Goal: Transaction & Acquisition: Purchase product/service

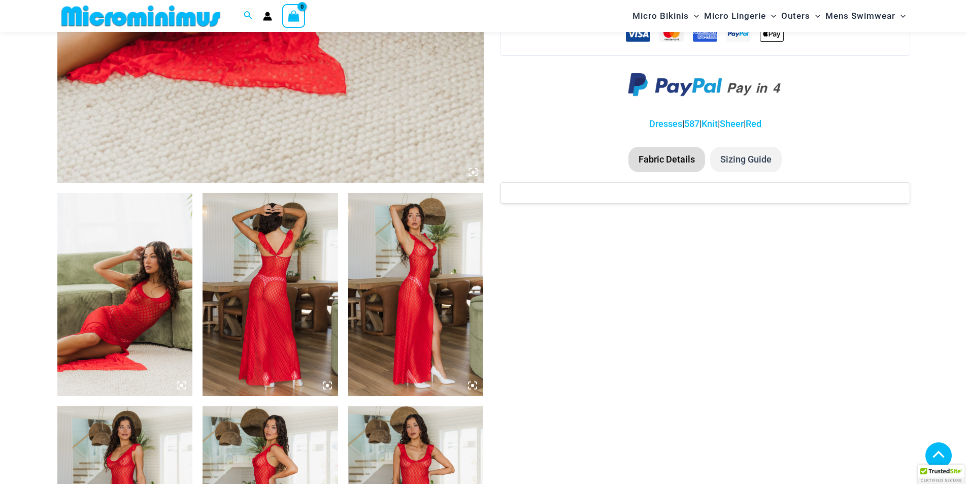
scroll to position [549, 0]
click at [470, 173] on icon at bounding box center [472, 171] width 9 height 9
click at [474, 172] on icon at bounding box center [472, 172] width 3 height 3
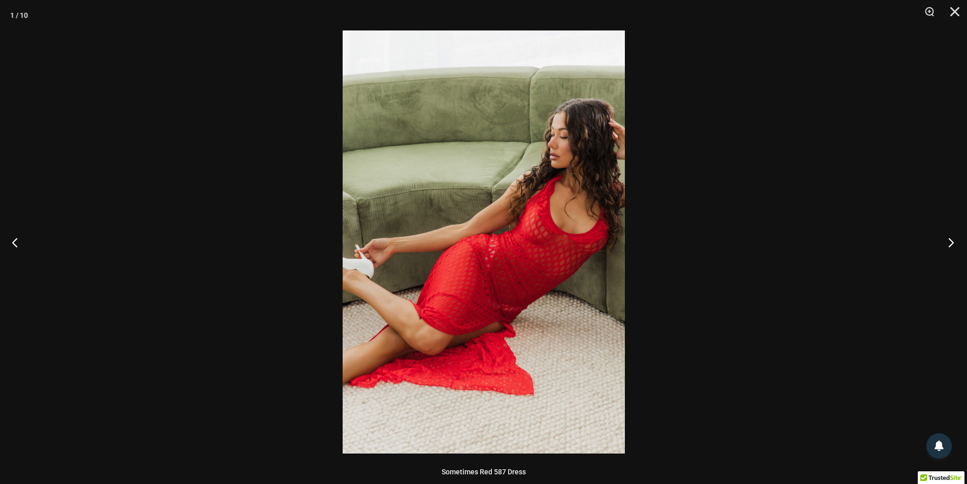
click at [944, 242] on button "Next" at bounding box center [948, 242] width 38 height 51
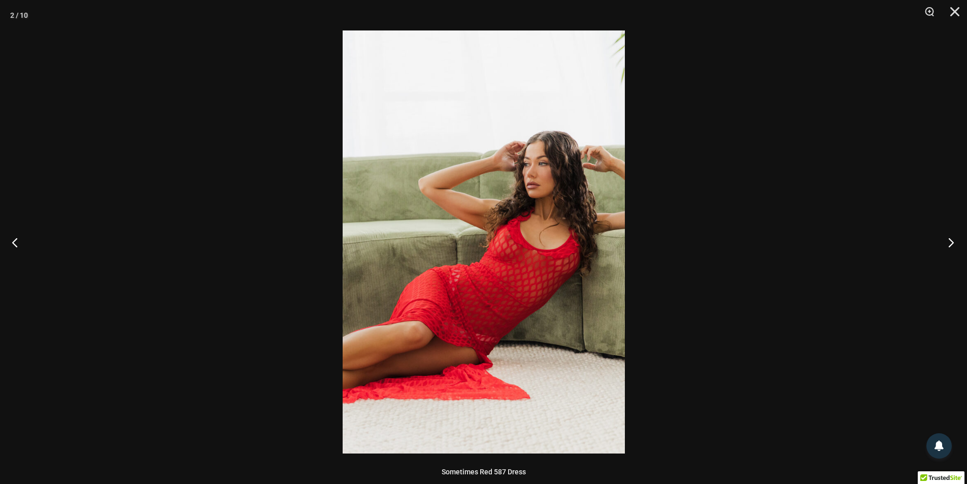
click at [944, 242] on button "Next" at bounding box center [948, 242] width 38 height 51
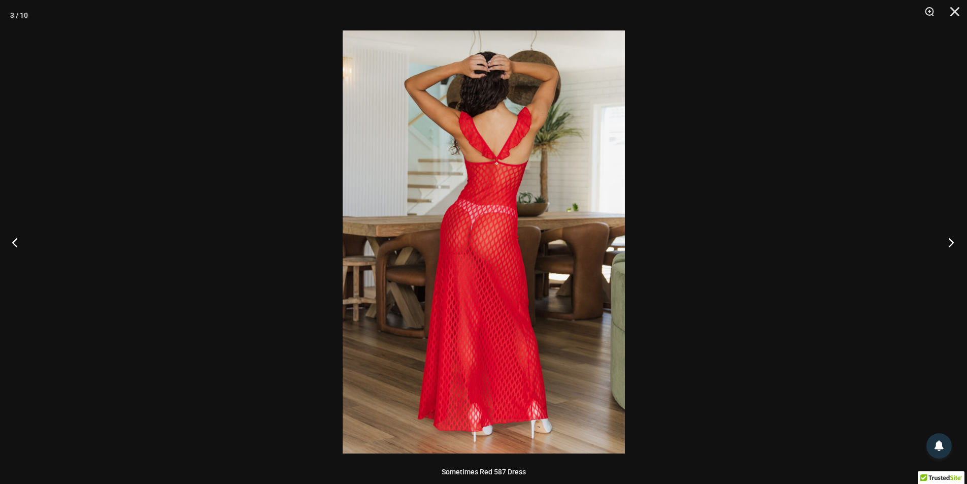
click at [944, 242] on button "Next" at bounding box center [948, 242] width 38 height 51
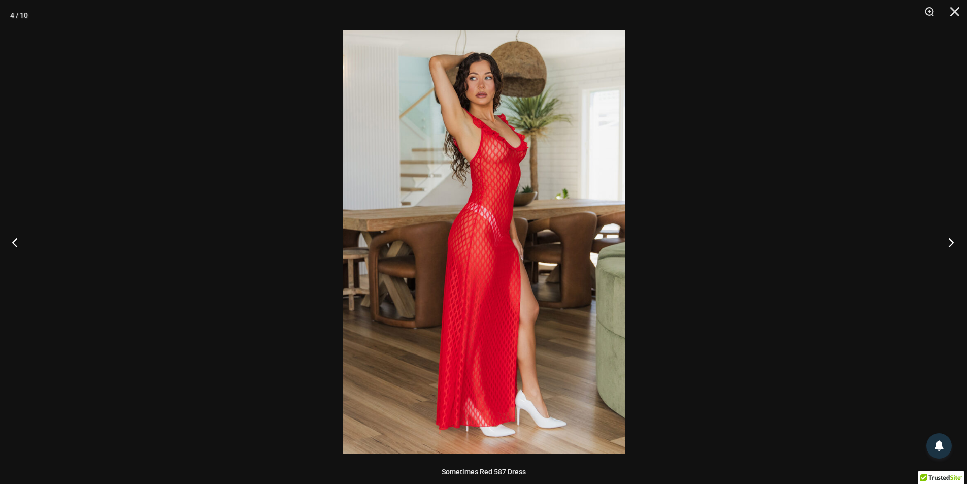
click at [944, 242] on button "Next" at bounding box center [948, 242] width 38 height 51
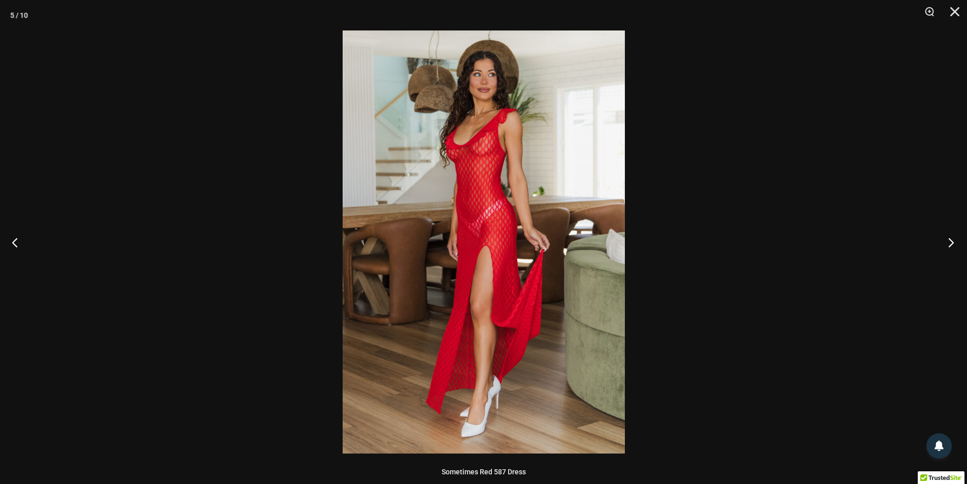
click at [944, 242] on button "Next" at bounding box center [948, 242] width 38 height 51
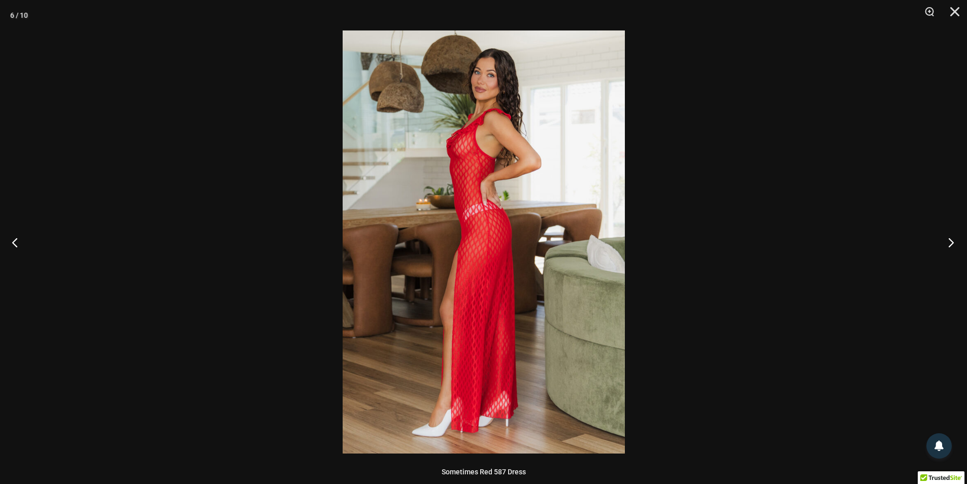
click at [944, 242] on button "Next" at bounding box center [948, 242] width 38 height 51
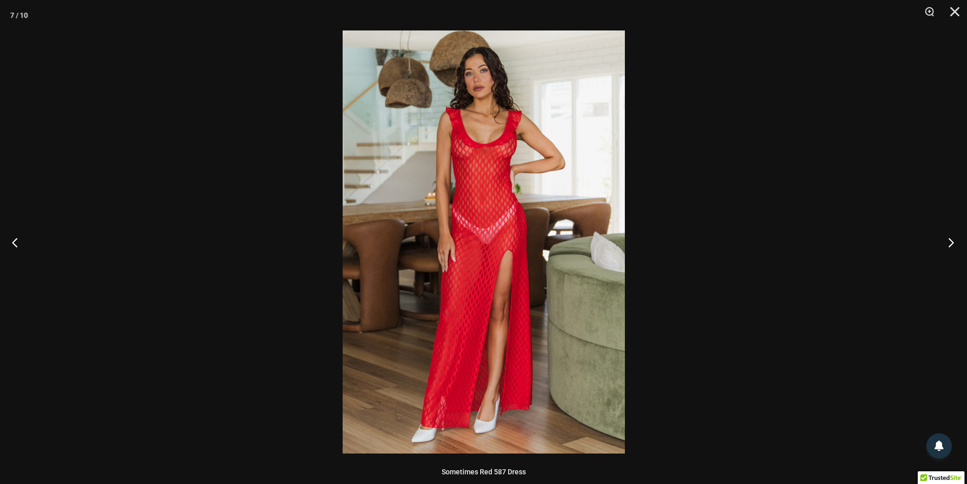
click at [944, 242] on button "Next" at bounding box center [948, 242] width 38 height 51
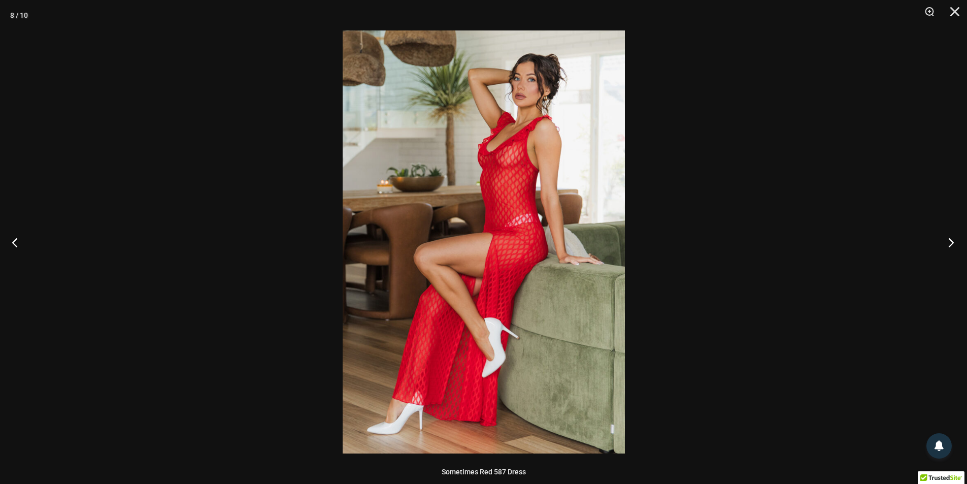
click at [944, 242] on button "Next" at bounding box center [948, 242] width 38 height 51
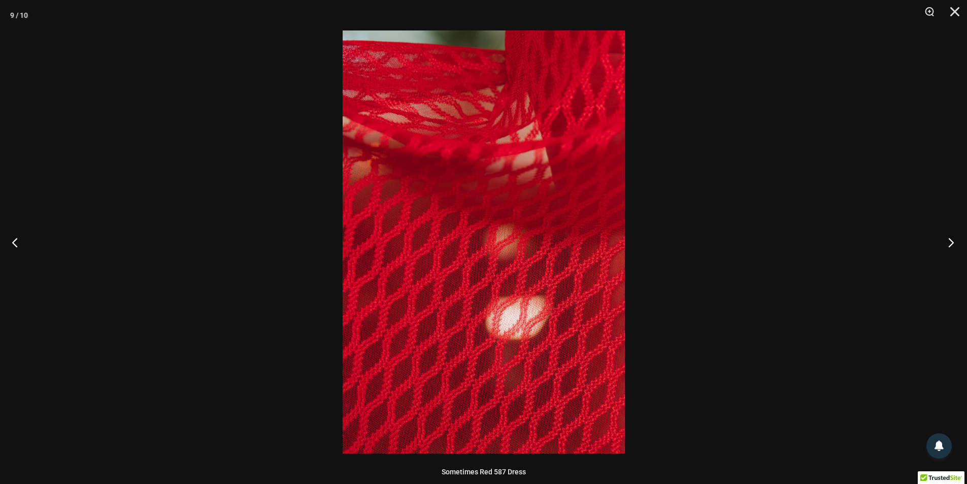
click at [944, 242] on button "Next" at bounding box center [948, 242] width 38 height 51
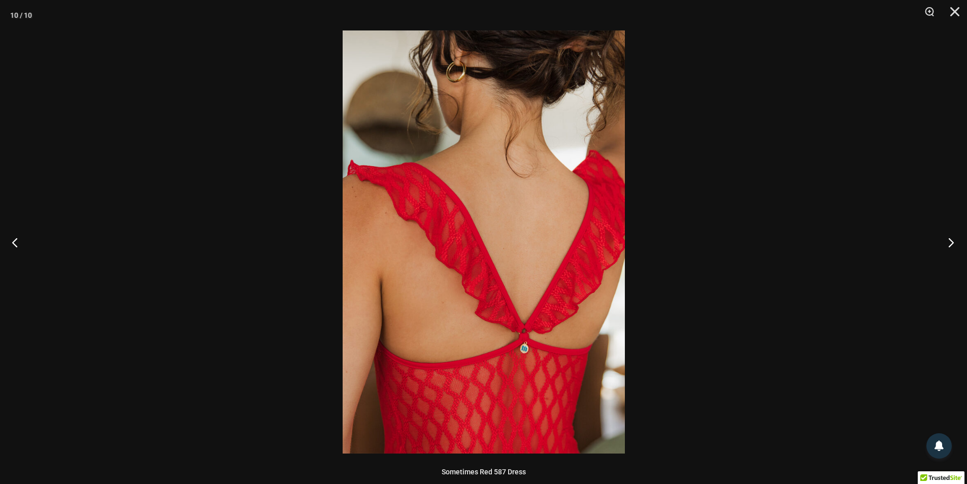
click at [944, 242] on button "Next" at bounding box center [948, 242] width 38 height 51
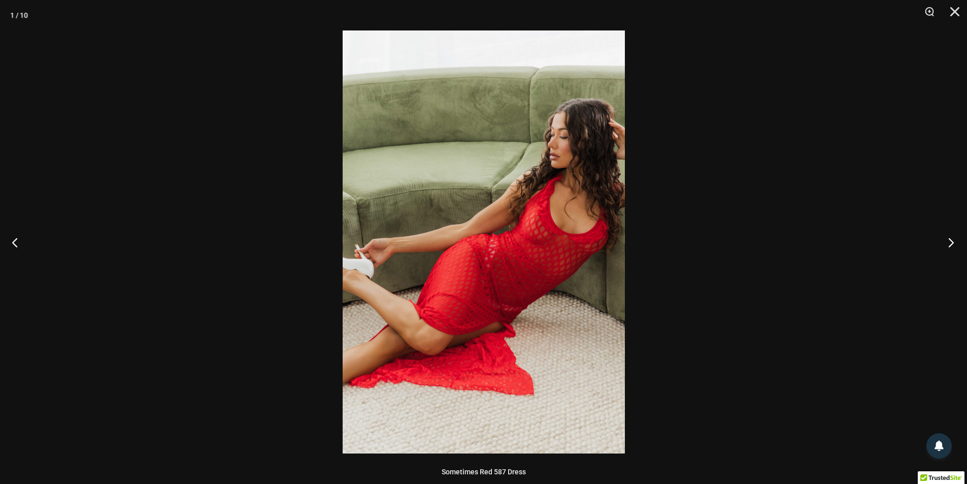
click at [944, 242] on button "Next" at bounding box center [948, 242] width 38 height 51
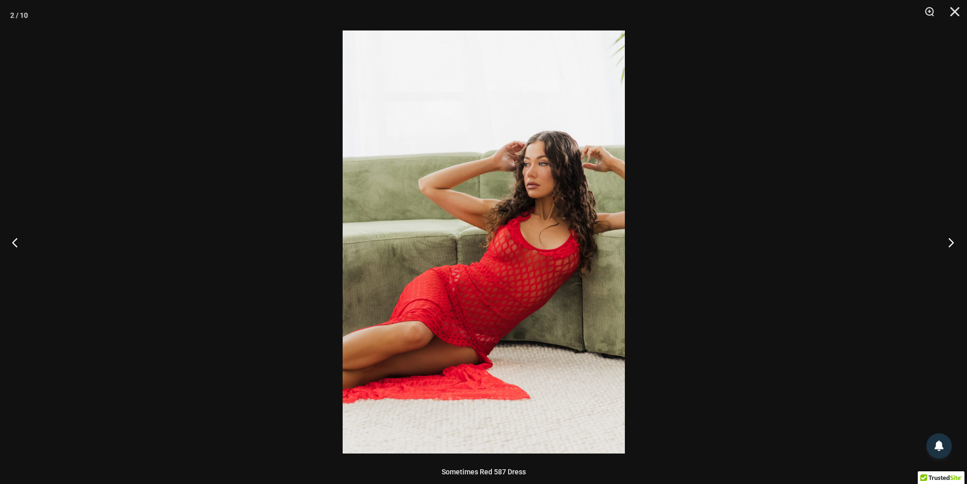
click at [944, 242] on button "Next" at bounding box center [948, 242] width 38 height 51
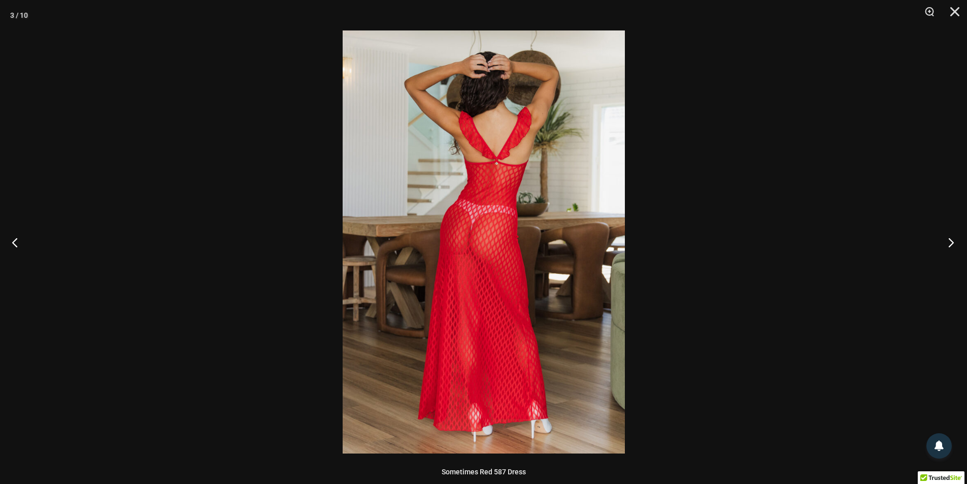
click at [944, 241] on button "Next" at bounding box center [948, 242] width 38 height 51
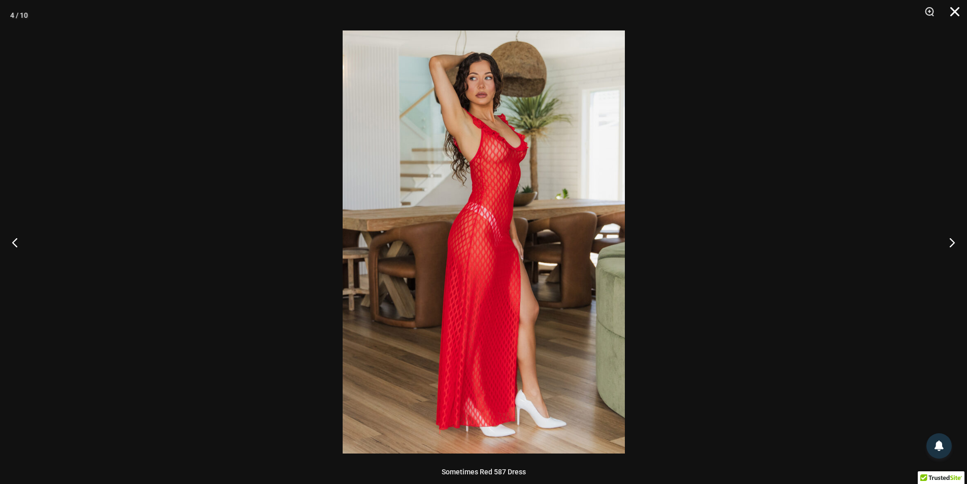
click at [951, 10] on button "Close" at bounding box center [950, 15] width 25 height 30
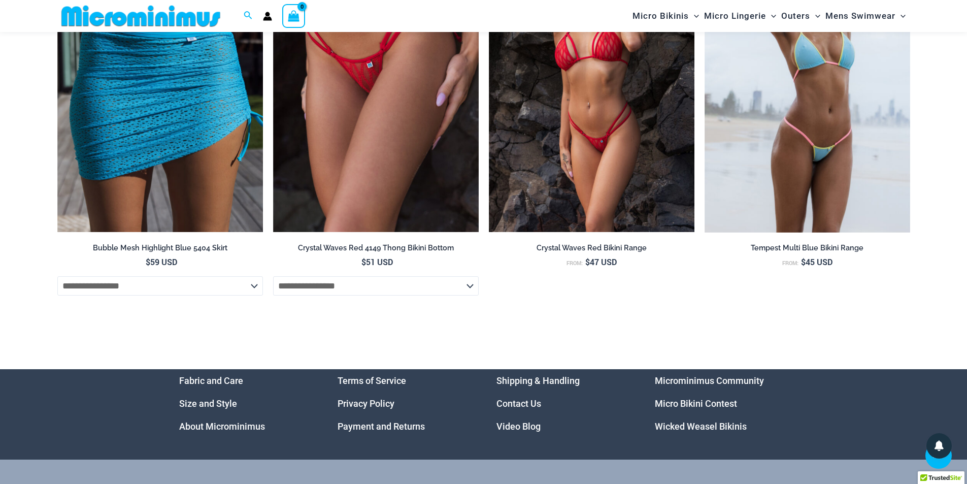
scroll to position [3594, 0]
